Goal: Task Accomplishment & Management: Use online tool/utility

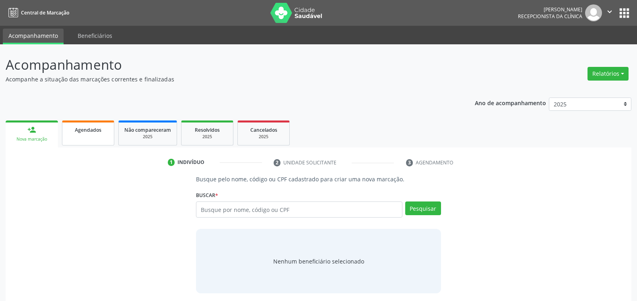
click at [90, 131] on span "Agendados" at bounding box center [88, 129] width 27 height 7
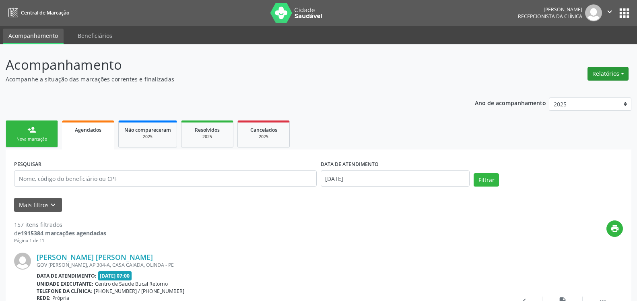
click at [612, 76] on button "Relatórios" at bounding box center [608, 74] width 41 height 14
click at [576, 89] on link "Agendamentos" at bounding box center [586, 90] width 87 height 11
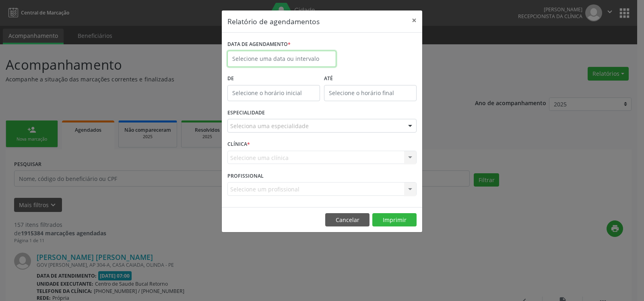
click at [250, 61] on input "text" at bounding box center [281, 59] width 109 height 16
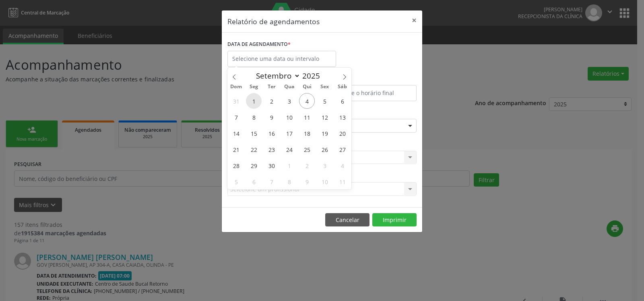
click at [254, 101] on span "1" at bounding box center [254, 101] width 16 height 16
type input "[DATE]"
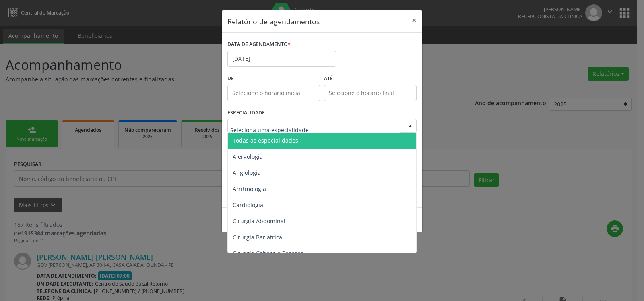
click at [281, 136] on span "Todas as especialidades" at bounding box center [323, 140] width 190 height 16
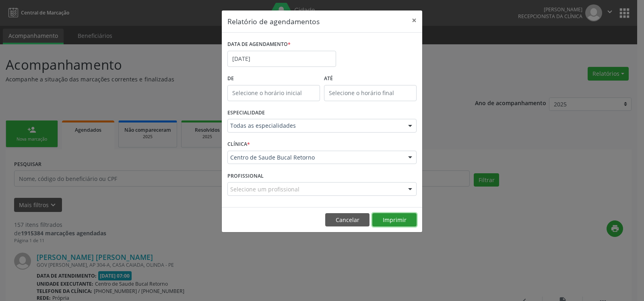
click at [390, 218] on button "Imprimir" at bounding box center [394, 220] width 44 height 14
click at [413, 20] on button "×" at bounding box center [414, 20] width 16 height 20
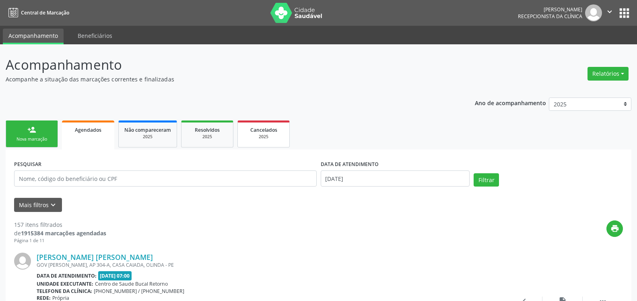
click at [273, 130] on span "Cancelados" at bounding box center [263, 129] width 27 height 7
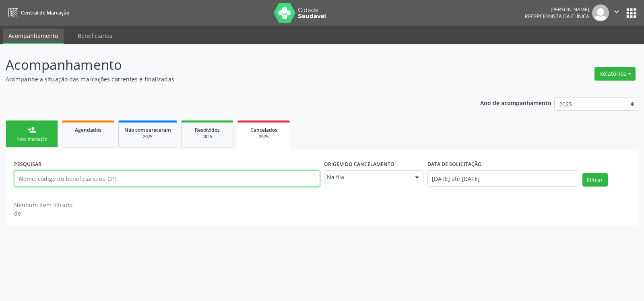
click at [153, 175] on input "text" at bounding box center [167, 178] width 306 height 16
type input "[PERSON_NAME]"
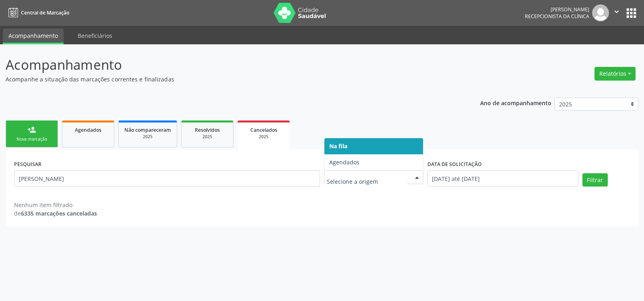
click at [418, 176] on div at bounding box center [417, 178] width 12 height 14
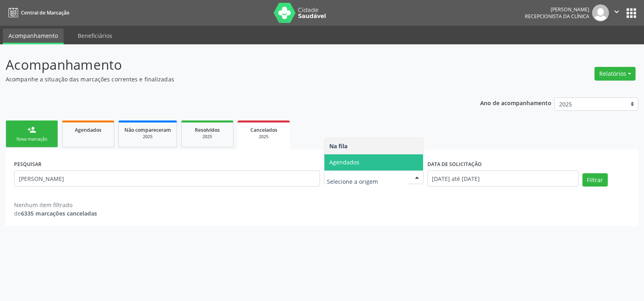
click at [407, 163] on span "Agendados" at bounding box center [373, 162] width 99 height 16
select select "8"
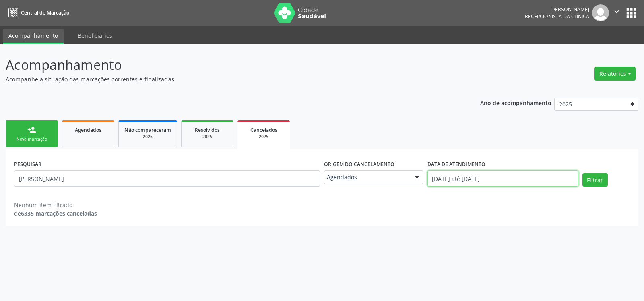
click at [496, 181] on input "[DATE] até [DATE]" at bounding box center [502, 178] width 151 height 16
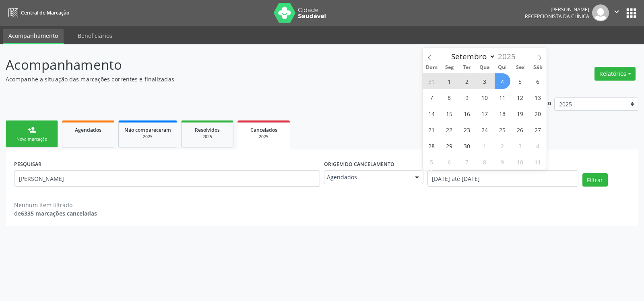
click at [448, 81] on span "1" at bounding box center [450, 81] width 16 height 16
type input "[DATE]"
click at [448, 81] on span "1" at bounding box center [450, 81] width 16 height 16
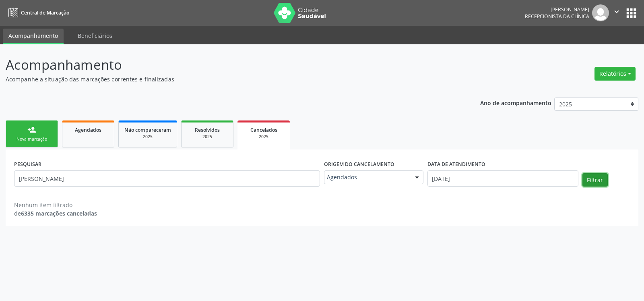
click at [595, 183] on button "Filtrar" at bounding box center [594, 180] width 25 height 14
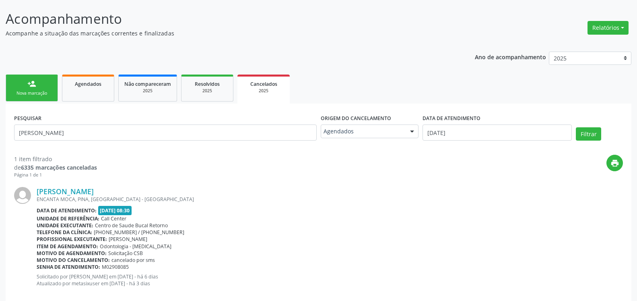
scroll to position [60, 0]
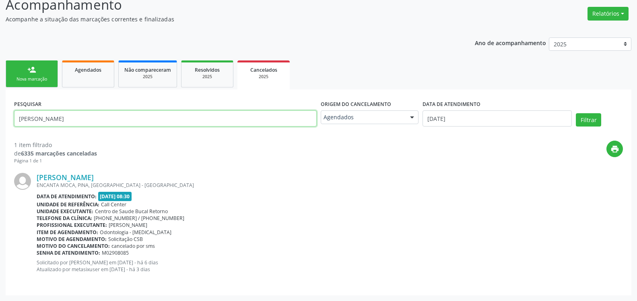
drag, startPoint x: 102, startPoint y: 117, endPoint x: 0, endPoint y: 126, distance: 102.6
click at [14, 126] on input "[PERSON_NAME]" at bounding box center [165, 118] width 303 height 16
click at [29, 76] on div "Nova marcação" at bounding box center [32, 79] width 40 height 6
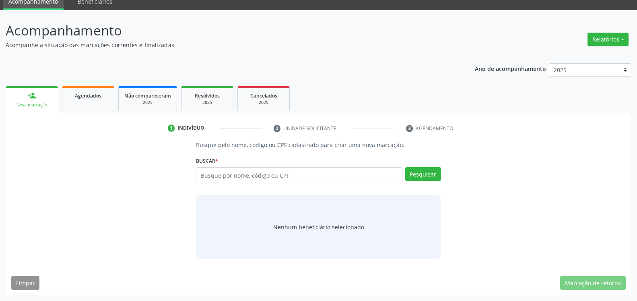
scroll to position [34, 0]
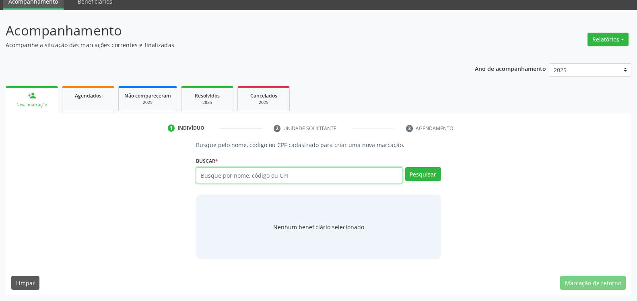
click at [268, 176] on input "text" at bounding box center [299, 175] width 206 height 16
type input "14236427400"
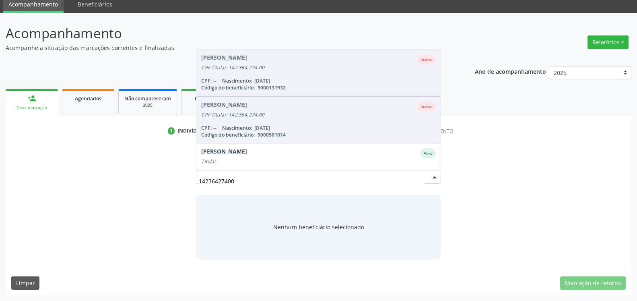
scroll to position [31, 0]
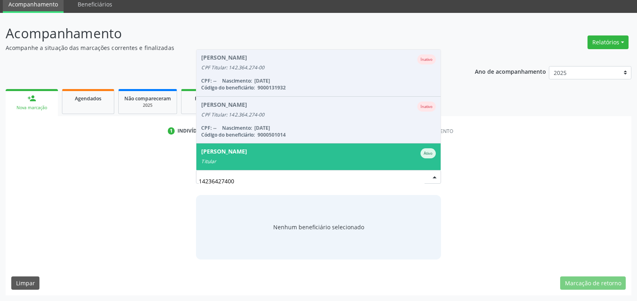
click at [267, 155] on div "[PERSON_NAME] Ativo" at bounding box center [318, 153] width 234 height 10
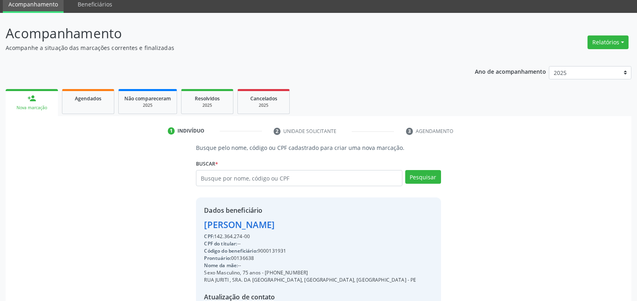
drag, startPoint x: 202, startPoint y: 226, endPoint x: 299, endPoint y: 224, distance: 97.0
click at [299, 224] on div "Dados beneficiário [PERSON_NAME] CPF: 142.364.274-00 CPF do titular: -- Código …" at bounding box center [318, 274] width 245 height 155
copy div "[PERSON_NAME]"
click at [301, 170] on div "Buscar * [PERSON_NAME] [PERSON_NAME] Inativo CPF Titular: 142.364.274-00 CPF: -…" at bounding box center [318, 174] width 245 height 34
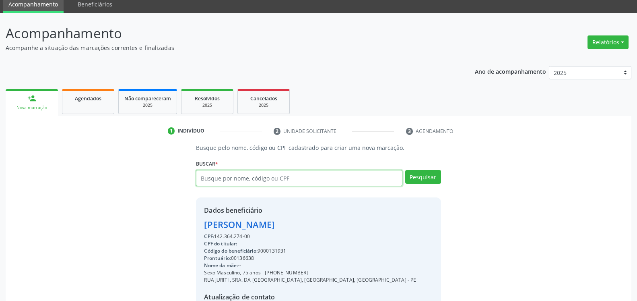
click at [299, 180] on input "text" at bounding box center [299, 178] width 206 height 16
type input "13475878453"
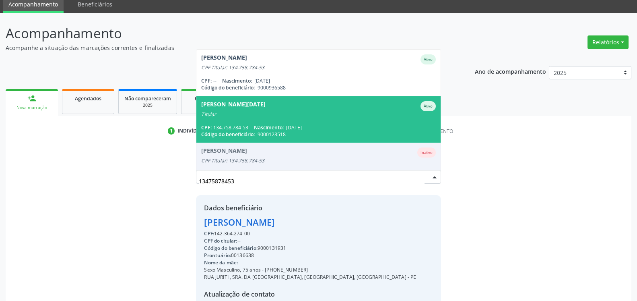
click at [285, 119] on span "[PERSON_NAME][DATE] Ativo Titular CPF: 134.758.784-53 Nascimento: [DATE] Código…" at bounding box center [318, 119] width 244 height 46
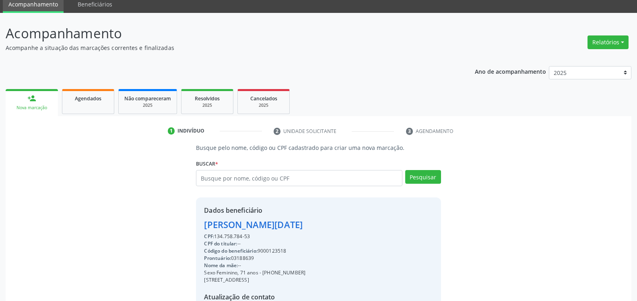
drag, startPoint x: 200, startPoint y: 225, endPoint x: 350, endPoint y: 226, distance: 149.8
click at [350, 226] on div "Dados beneficiário [PERSON_NAME][DATE] CPF: 134.758.784-53 CPF do titular: -- C…" at bounding box center [318, 274] width 245 height 155
copy div "[PERSON_NAME][DATE]"
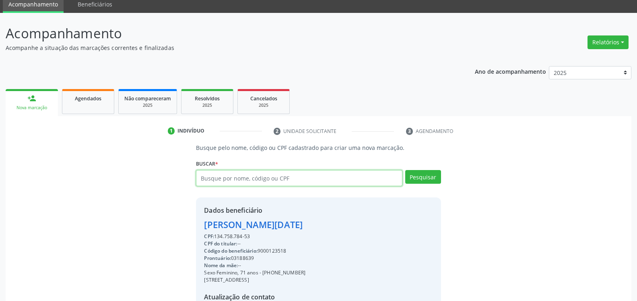
click at [285, 182] on input "text" at bounding box center [299, 178] width 206 height 16
type input "65203747415"
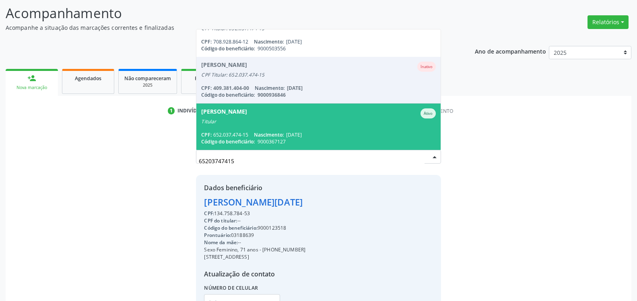
scroll to position [72, 0]
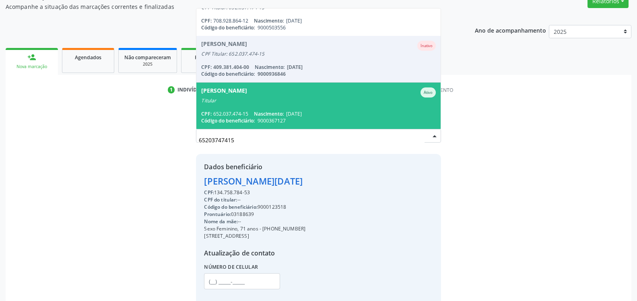
click at [302, 112] on span "[DATE]" at bounding box center [294, 113] width 16 height 7
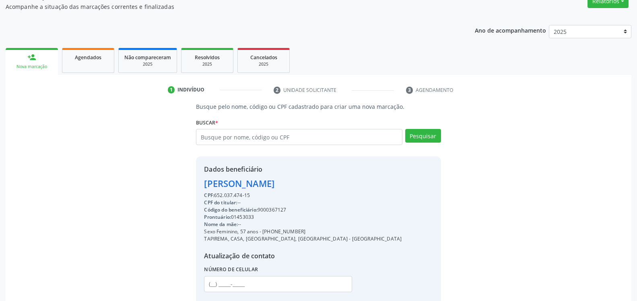
drag, startPoint x: 202, startPoint y: 182, endPoint x: 342, endPoint y: 191, distance: 140.0
click at [342, 191] on div "Dados beneficiário [PERSON_NAME] CPF: 652.037.474-15 CPF do titular: -- Código …" at bounding box center [318, 233] width 245 height 155
copy div "[PERSON_NAME]"
click at [275, 138] on input "text" at bounding box center [299, 137] width 206 height 16
type input "31254810404"
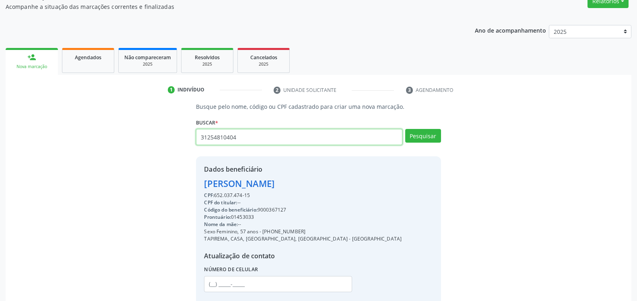
type input "31254810404"
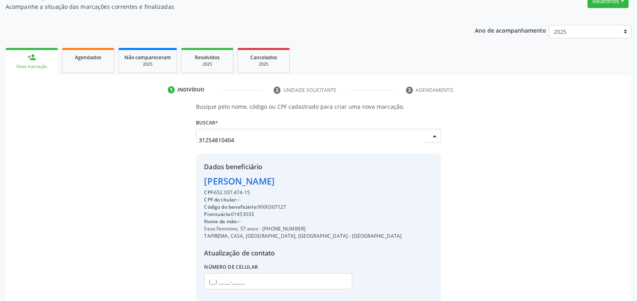
scroll to position [19, 0]
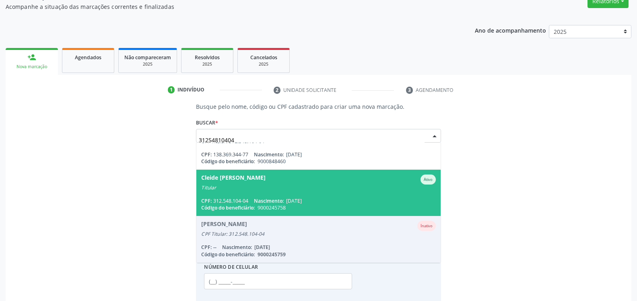
click at [273, 185] on div "Titular" at bounding box center [318, 187] width 234 height 6
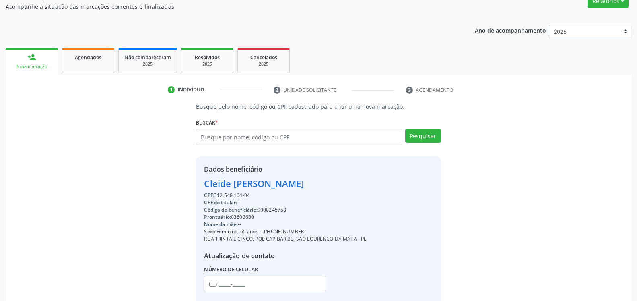
drag, startPoint x: 203, startPoint y: 188, endPoint x: 328, endPoint y: 186, distance: 124.8
click at [328, 185] on div "Dados beneficiário Cleide [PERSON_NAME] CPF: 312.548.104-04 CPF do titular: -- …" at bounding box center [318, 233] width 245 height 155
copy div "Cleide [PERSON_NAME]"
click at [330, 134] on input "text" at bounding box center [299, 137] width 206 height 16
type input "40184510406"
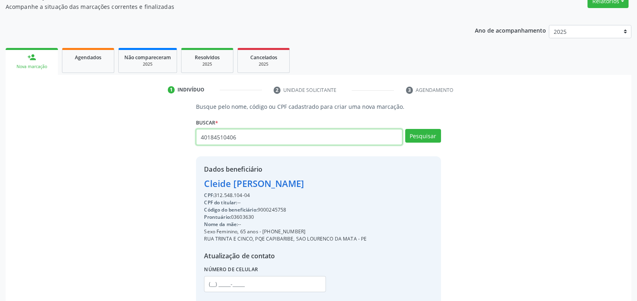
type input "40184510406"
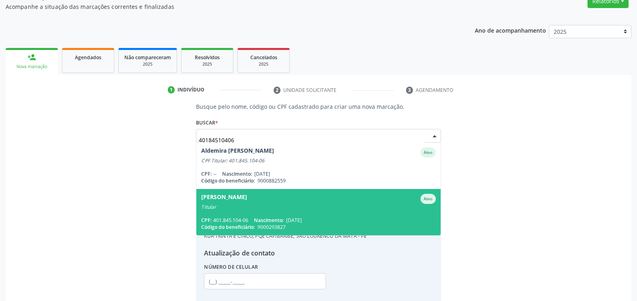
click at [276, 209] on div "Titular" at bounding box center [318, 207] width 234 height 6
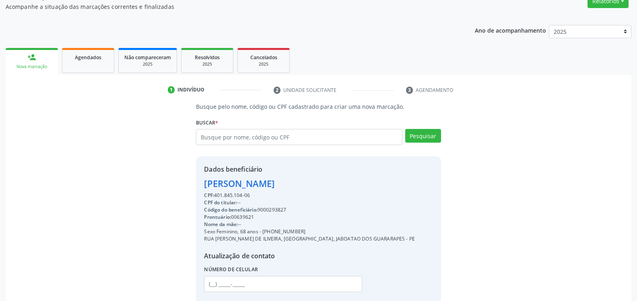
drag, startPoint x: 201, startPoint y: 189, endPoint x: 319, endPoint y: 180, distance: 118.7
click at [319, 180] on div "Dados beneficiário [PERSON_NAME] CPF: 401.845.104-06 CPF do titular: -- Código …" at bounding box center [318, 233] width 245 height 155
copy div "[PERSON_NAME]"
click at [249, 139] on input "text" at bounding box center [299, 137] width 206 height 16
type input "71510109404"
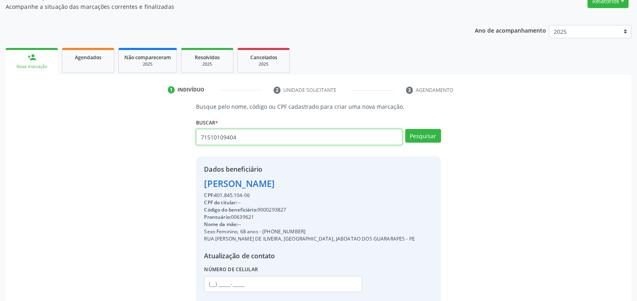
type input "71510109404"
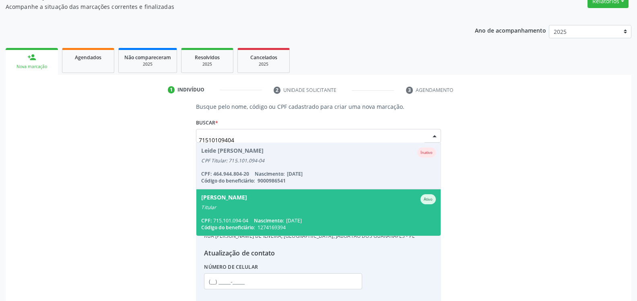
click at [251, 217] on span "[PERSON_NAME] de [GEOGRAPHIC_DATA] Ativo Titular CPF: 715.101.094-04 Nascimento…" at bounding box center [318, 212] width 244 height 46
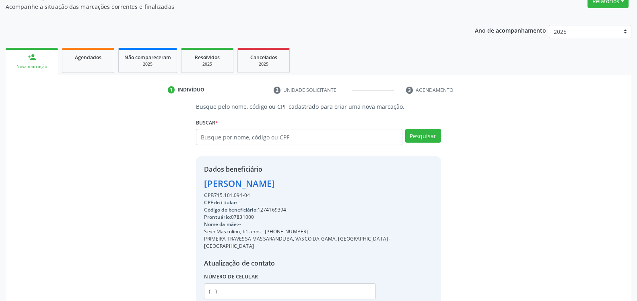
drag, startPoint x: 213, startPoint y: 184, endPoint x: 306, endPoint y: 179, distance: 93.2
click at [311, 180] on div "Dados beneficiário [PERSON_NAME] CPF: 715.101.094-04 CPF do titular: -- Código …" at bounding box center [318, 237] width 245 height 162
copy div "[PERSON_NAME]"
click at [250, 139] on input "text" at bounding box center [299, 137] width 206 height 16
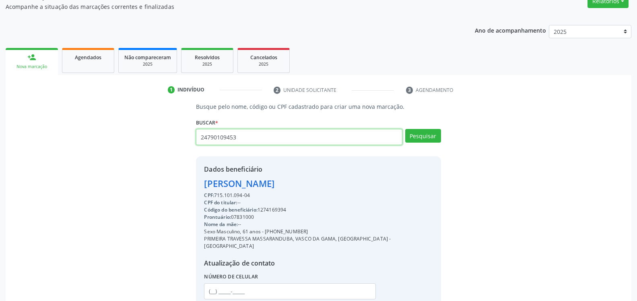
type input "24790109453"
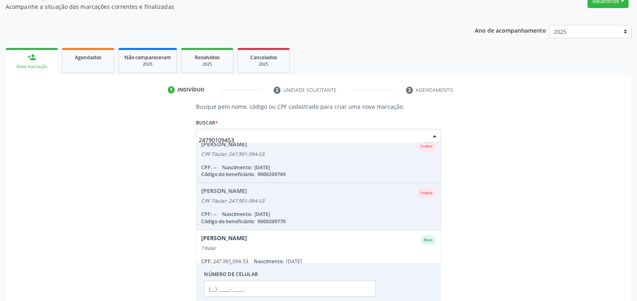
scroll to position [66, 0]
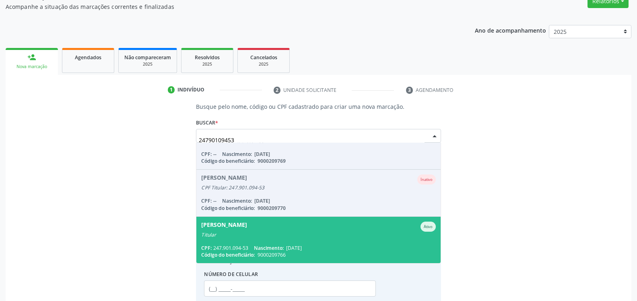
click at [279, 233] on div "Titular" at bounding box center [318, 234] width 234 height 6
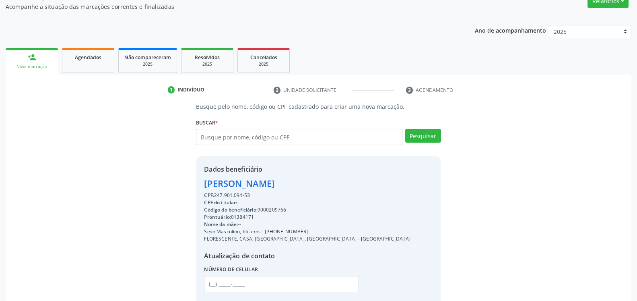
drag, startPoint x: 204, startPoint y: 185, endPoint x: 321, endPoint y: 182, distance: 117.6
click at [321, 182] on div "Dados beneficiário [PERSON_NAME] CPF: 247.901.094-53 CPF do titular: -- Código …" at bounding box center [318, 233] width 245 height 155
copy div "[PERSON_NAME]"
click at [302, 135] on input "text" at bounding box center [299, 137] width 206 height 16
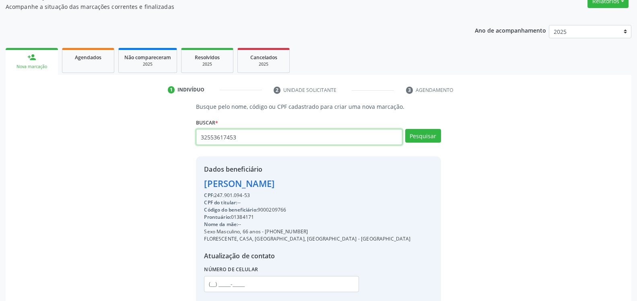
type input "32553617453"
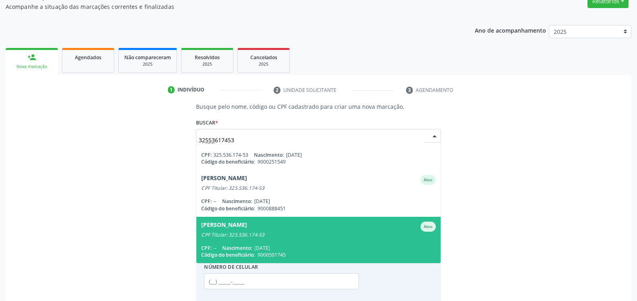
scroll to position [65, 0]
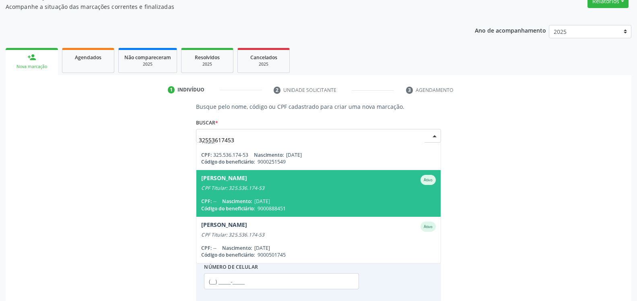
click at [285, 197] on span "[PERSON_NAME] CPF Titular: 325.536.174-53 CPF: -- Nascimento: [DATE] Código do …" at bounding box center [318, 193] width 244 height 46
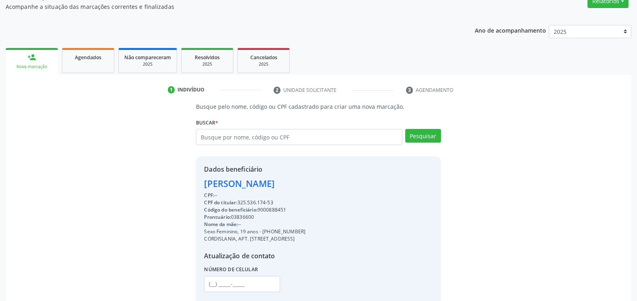
drag, startPoint x: 222, startPoint y: 185, endPoint x: 317, endPoint y: 188, distance: 94.7
click at [317, 188] on div "Dados beneficiário [PERSON_NAME] CPF: -- CPF do titular: 325.536.174-53 Código …" at bounding box center [318, 233] width 245 height 155
copy div "[PERSON_NAME]"
click at [275, 136] on input "text" at bounding box center [299, 137] width 206 height 16
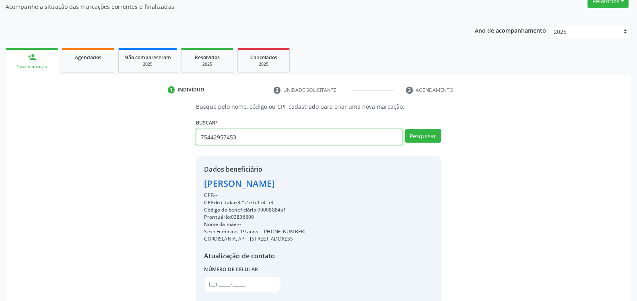
type input "75442957453"
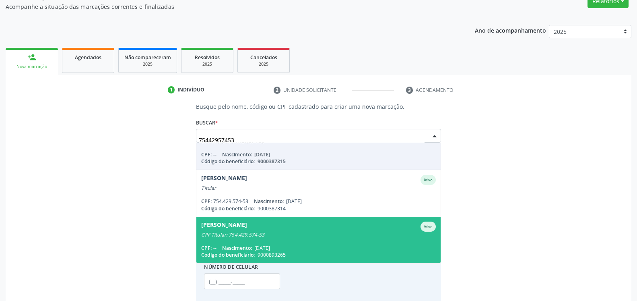
scroll to position [0, 0]
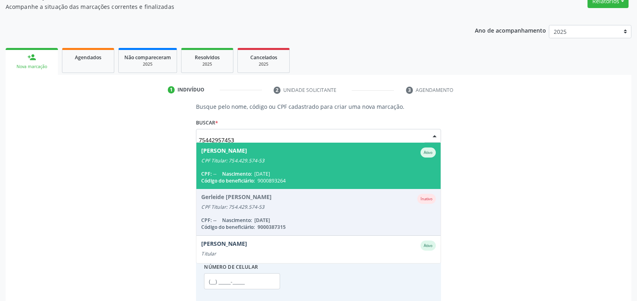
click at [279, 167] on span "[PERSON_NAME] CPF Titular: 754.429.574-53 CPF: -- Nascimento: [DATE] Código do …" at bounding box center [318, 165] width 244 height 46
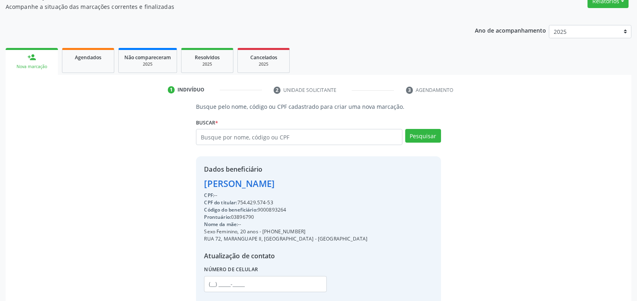
drag, startPoint x: 203, startPoint y: 184, endPoint x: 319, endPoint y: 188, distance: 116.4
click at [319, 188] on div "Dados beneficiário [PERSON_NAME] CPF: -- CPF do titular: 754.429.574-53 Código …" at bounding box center [318, 233] width 245 height 155
copy div "[PERSON_NAME]"
